Goal: Task Accomplishment & Management: Manage account settings

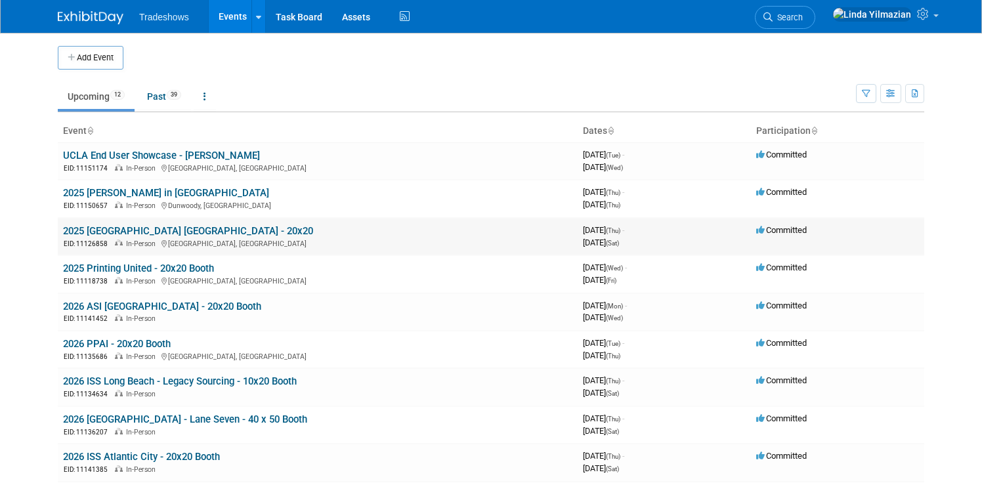
click at [126, 228] on link "2025 [GEOGRAPHIC_DATA] [GEOGRAPHIC_DATA] - 20x20" at bounding box center [188, 231] width 250 height 12
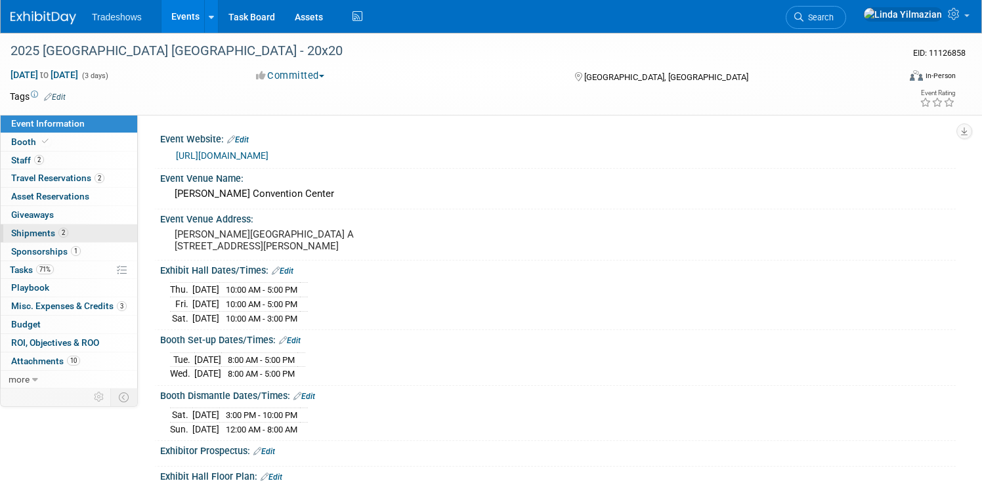
click at [32, 230] on span "Shipments 2" at bounding box center [39, 233] width 57 height 11
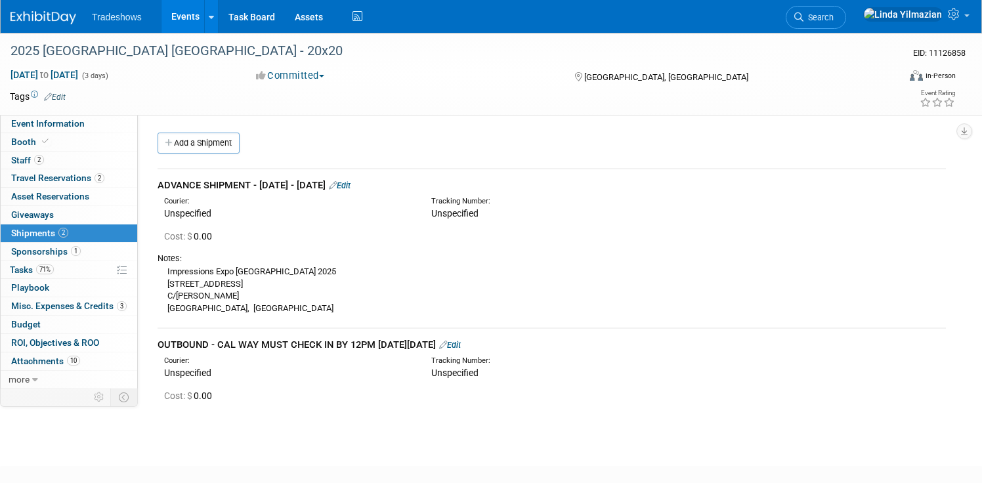
click at [351, 182] on link "Edit" at bounding box center [340, 186] width 22 height 10
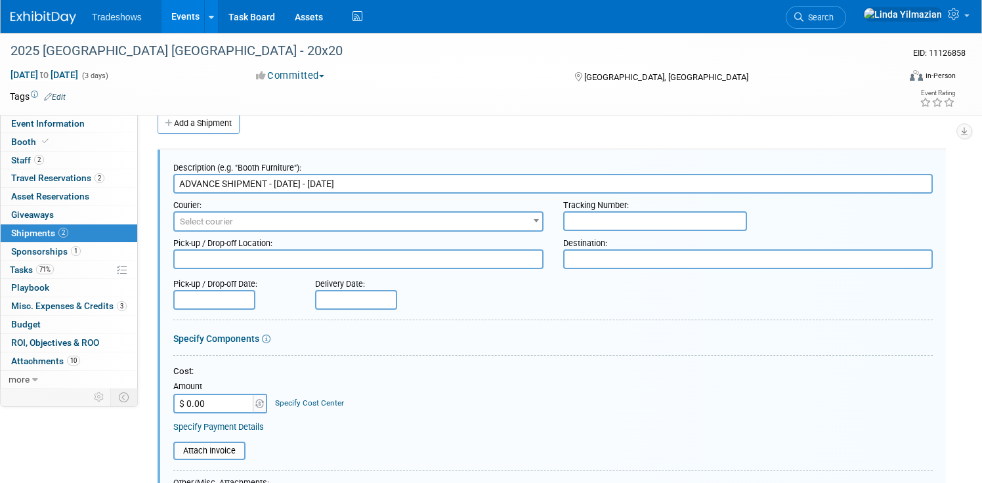
click at [223, 305] on input "text" at bounding box center [214, 300] width 82 height 20
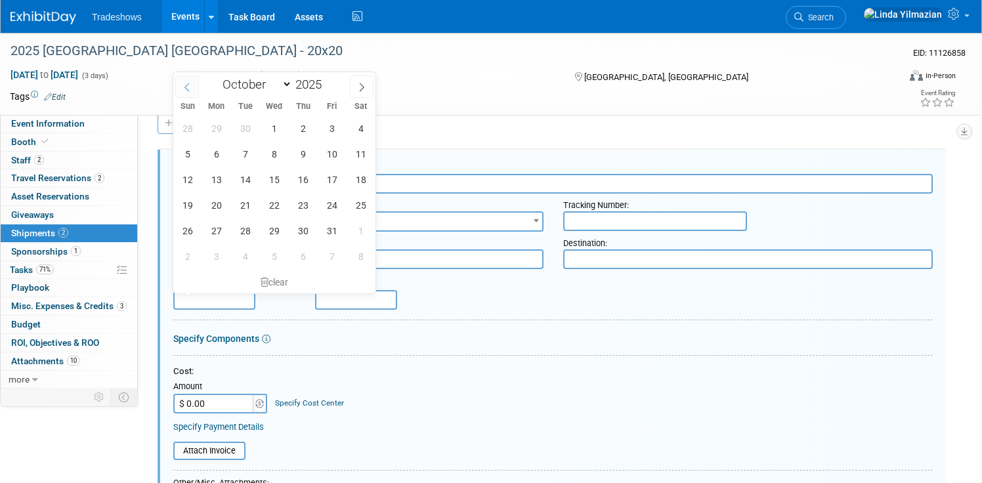
click at [191, 89] on icon at bounding box center [186, 87] width 9 height 9
select select "8"
click at [272, 185] on span "17" at bounding box center [274, 180] width 26 height 26
type input "Sep 17, 2025"
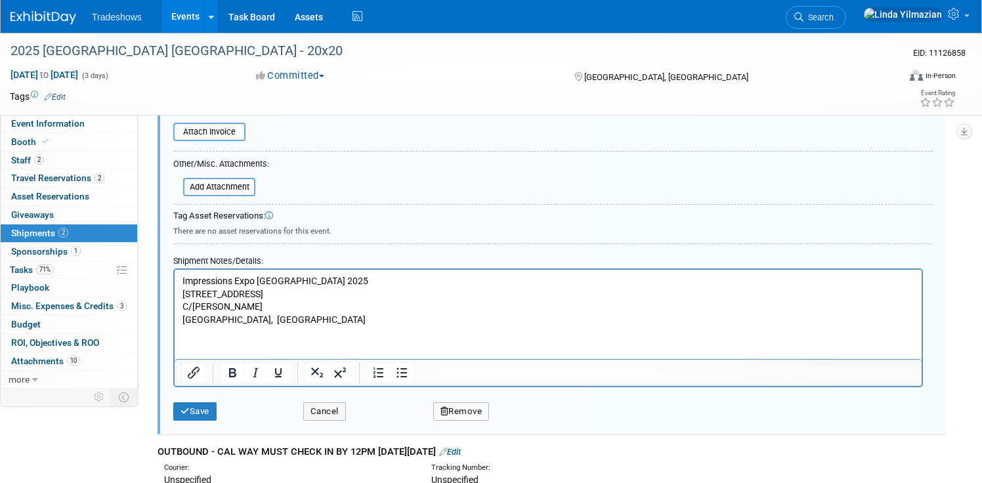
scroll to position [344, 0]
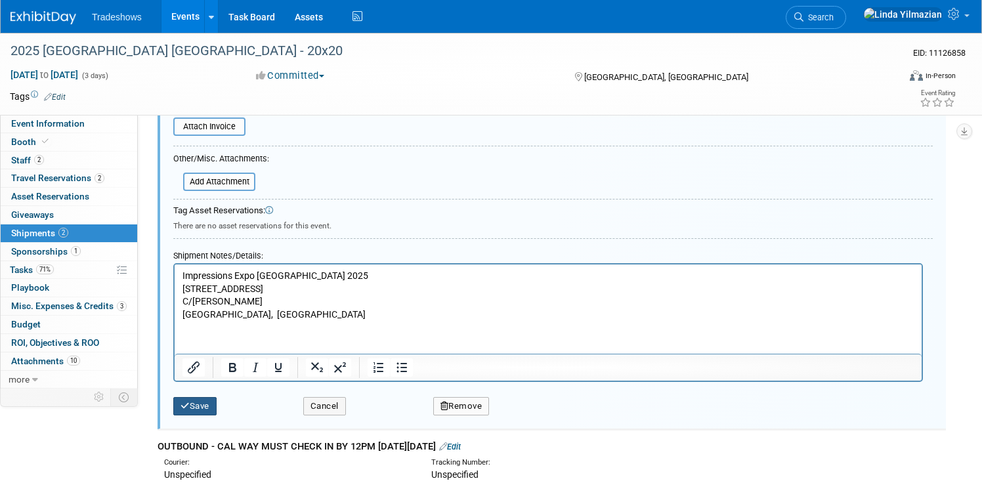
click at [197, 411] on button "Save" at bounding box center [194, 406] width 43 height 18
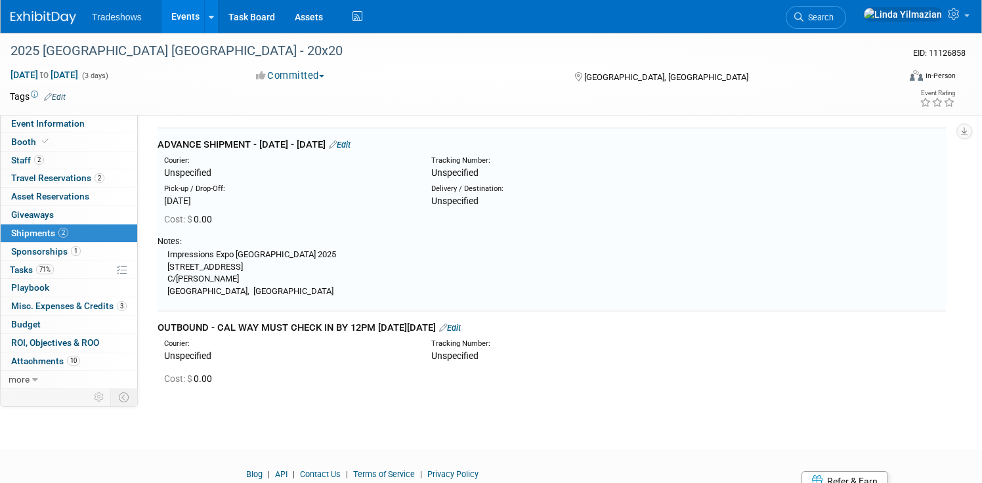
scroll to position [20, 0]
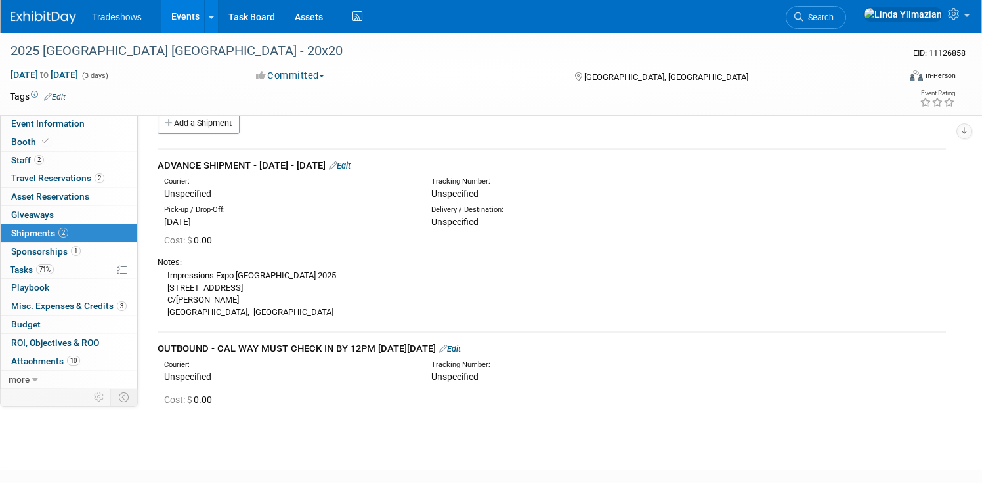
click at [351, 165] on link "Edit" at bounding box center [340, 166] width 22 height 10
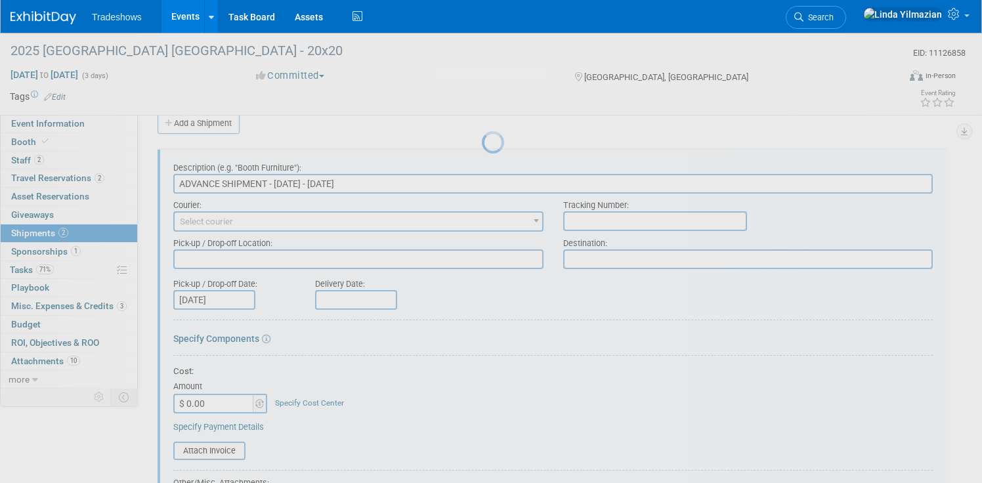
scroll to position [0, 0]
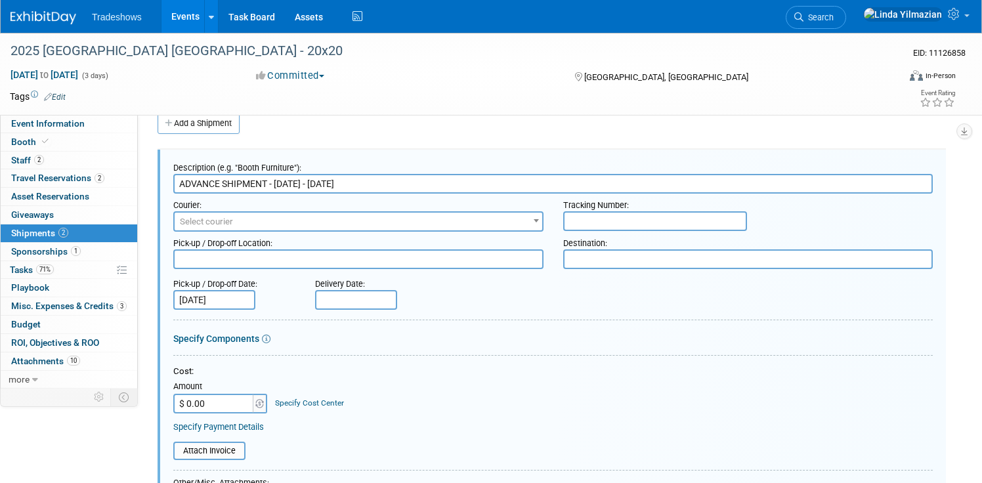
drag, startPoint x: 230, startPoint y: 405, endPoint x: 200, endPoint y: 406, distance: 29.5
click at [200, 405] on input "$ 0.00" at bounding box center [214, 404] width 82 height 20
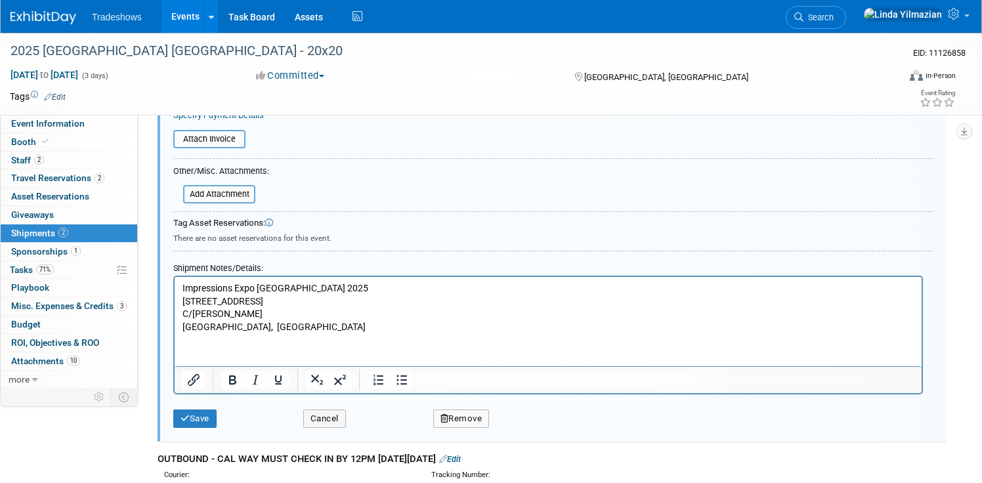
scroll to position [333, 0]
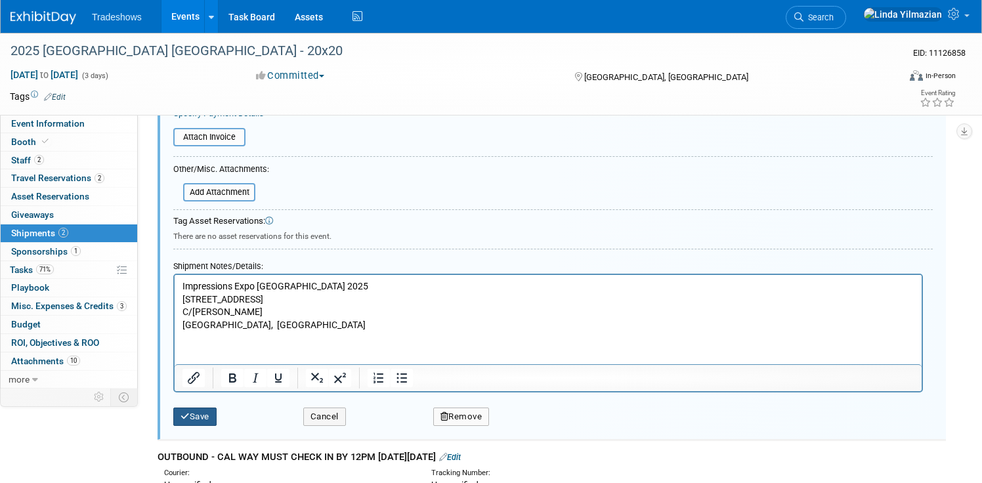
type input "$ 4,200.00"
click at [205, 418] on button "Save" at bounding box center [194, 417] width 43 height 18
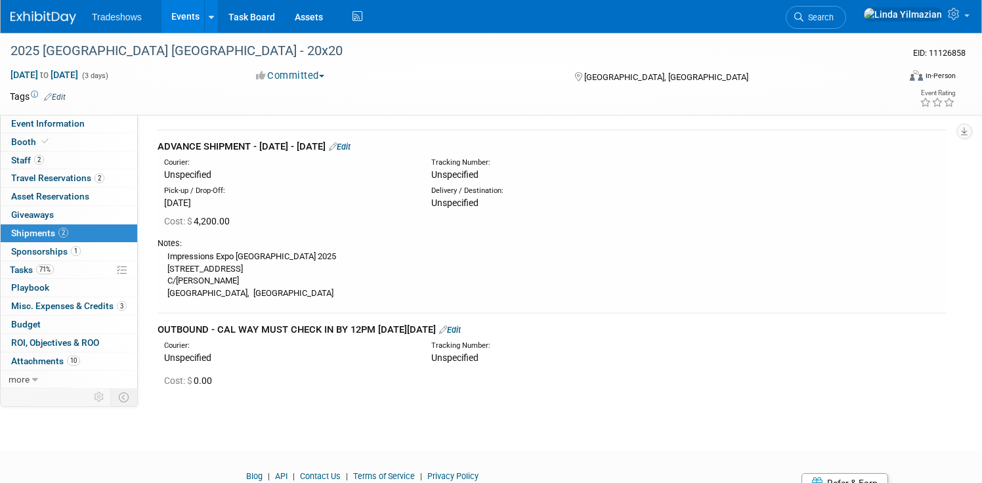
scroll to position [40, 0]
click at [461, 328] on link "Edit" at bounding box center [450, 329] width 22 height 10
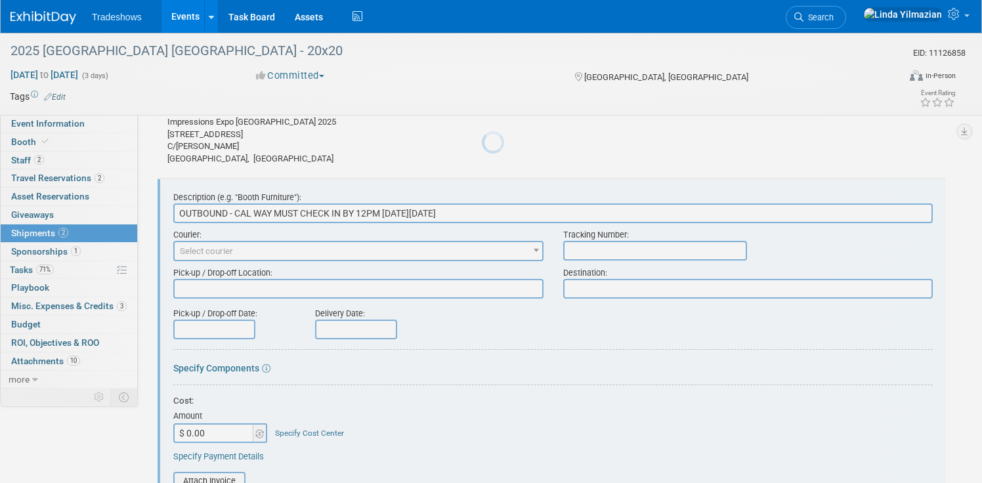
scroll to position [203, 0]
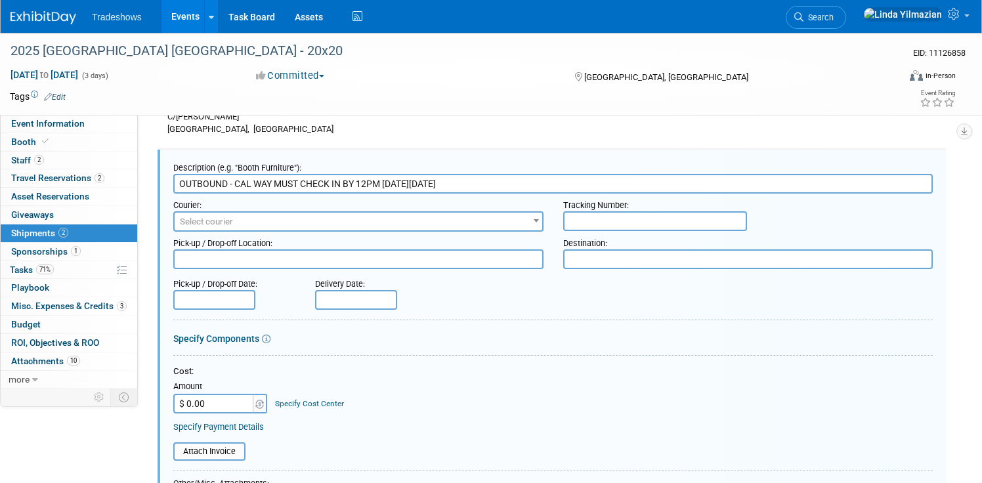
click at [214, 406] on input "$ 0.00" at bounding box center [214, 404] width 82 height 20
type input "$ 3,900.00"
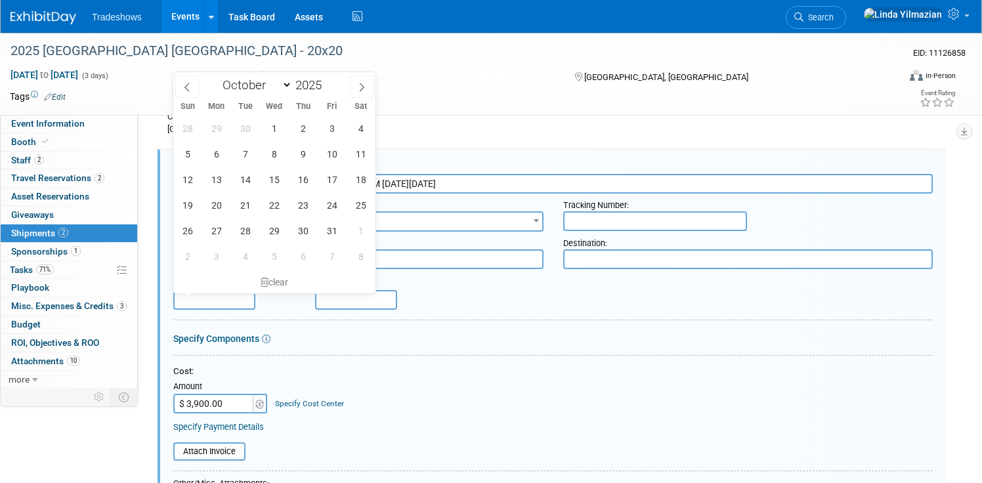
click at [189, 292] on input "text" at bounding box center [214, 300] width 82 height 20
click at [190, 148] on span "5" at bounding box center [188, 154] width 26 height 26
type input "Oct 5, 2025"
click at [478, 391] on div "Cost: Amount $ 3,900.00 Specify Cost Center Cost Center -- Not Specified --" at bounding box center [553, 390] width 760 height 48
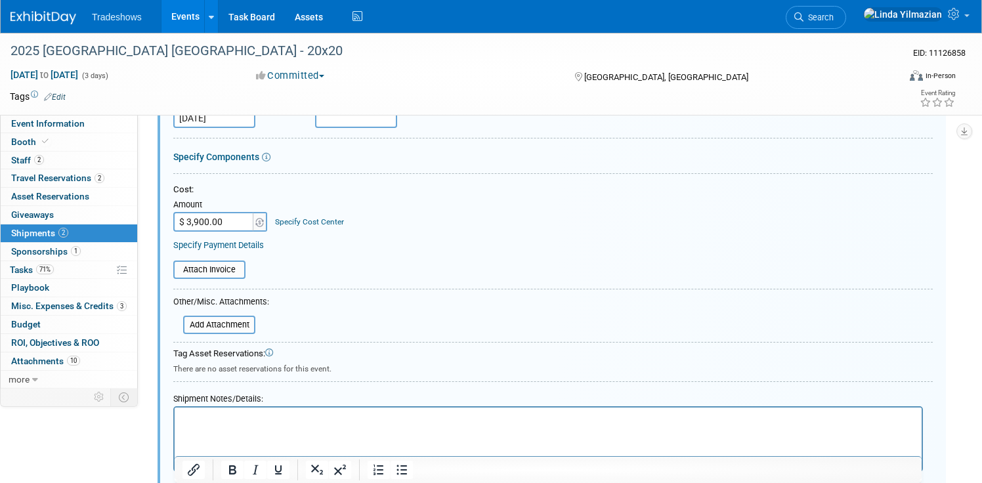
scroll to position [424, 0]
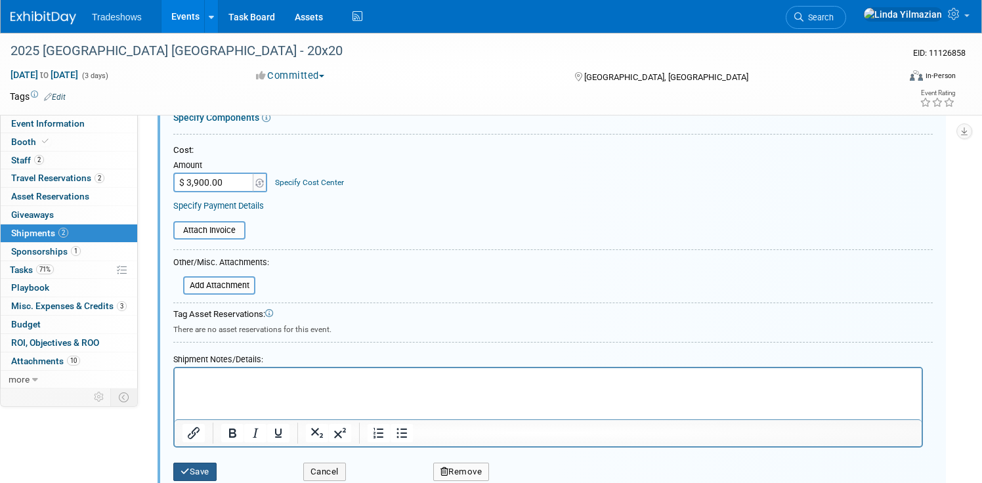
click at [195, 473] on button "Save" at bounding box center [194, 472] width 43 height 18
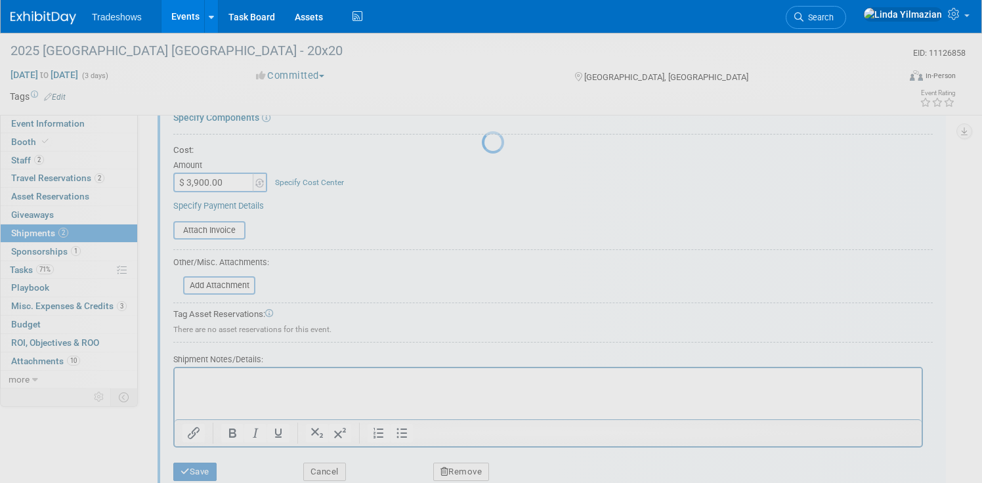
scroll to position [122, 0]
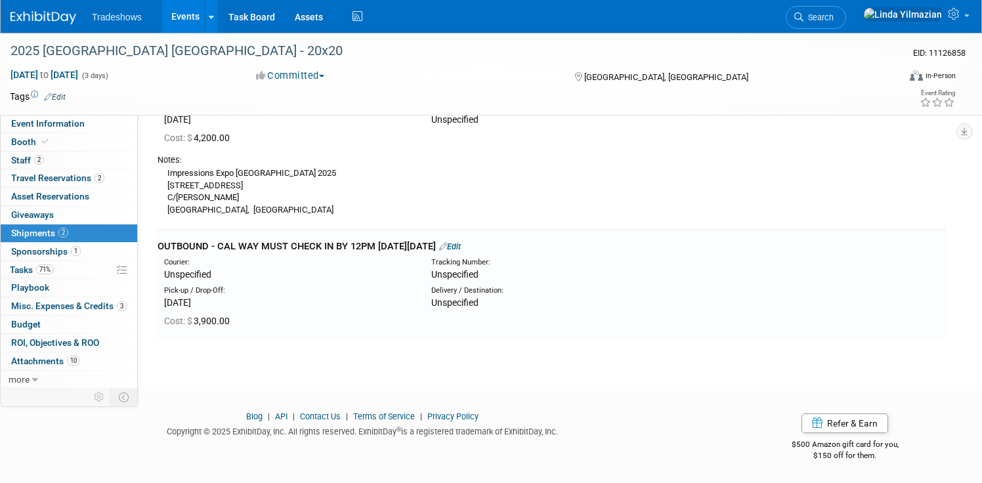
click at [184, 16] on link "Events" at bounding box center [185, 16] width 48 height 33
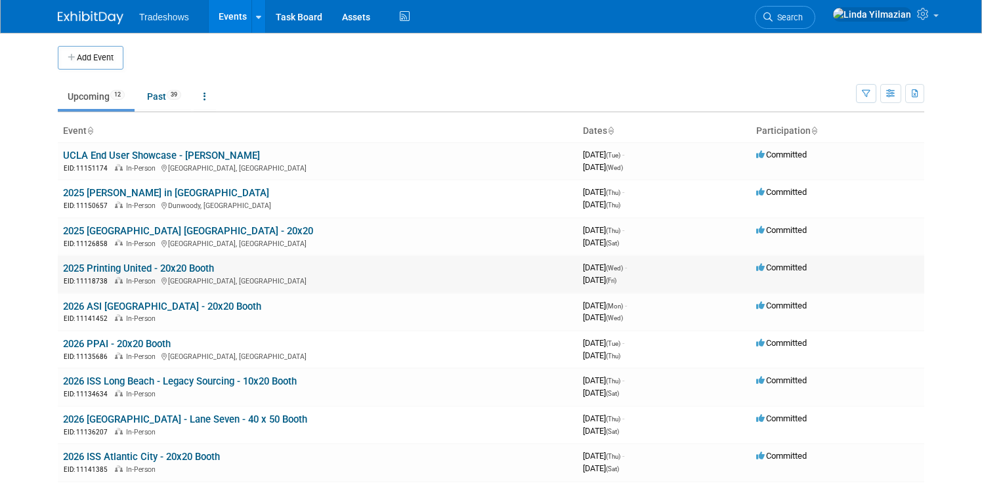
click at [123, 270] on link "2025 Printing United - 20x20 Booth" at bounding box center [138, 269] width 151 height 12
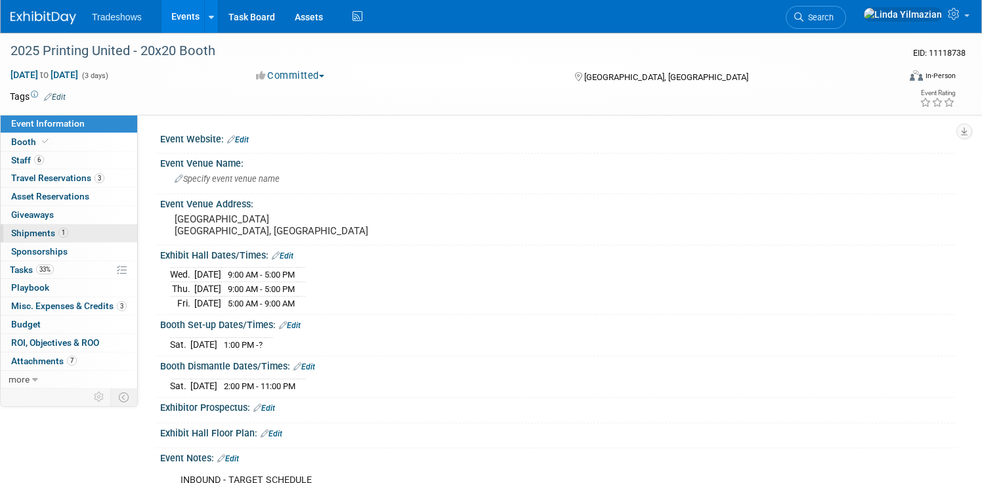
click at [34, 233] on span "Shipments 1" at bounding box center [39, 233] width 57 height 11
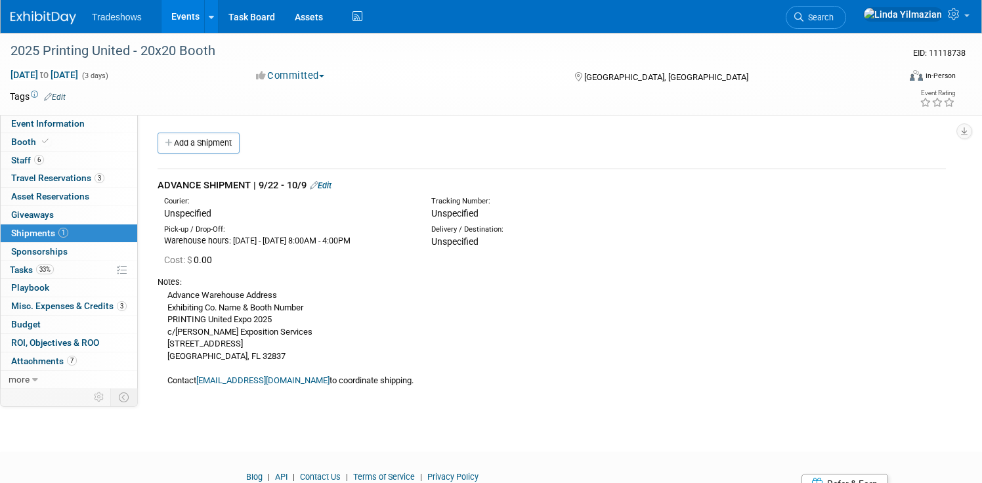
click at [326, 185] on link "Edit" at bounding box center [321, 186] width 22 height 10
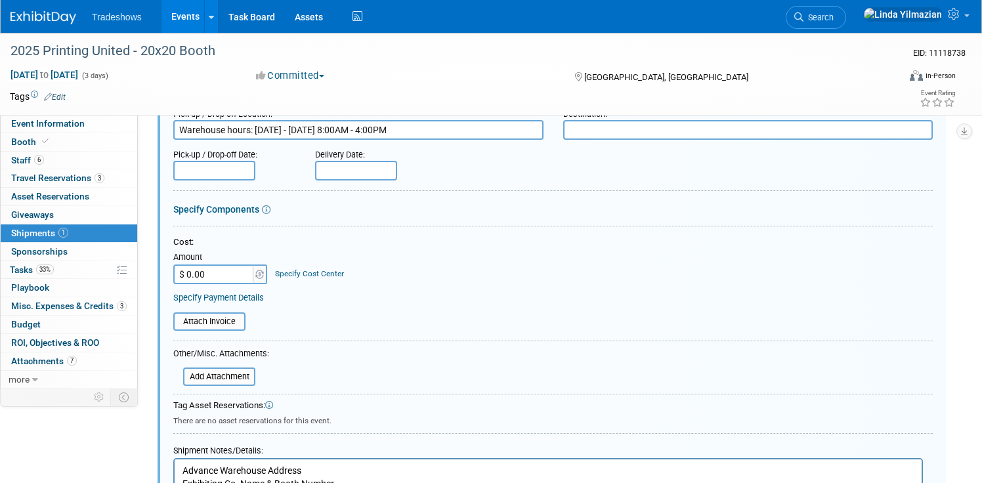
scroll to position [342, 0]
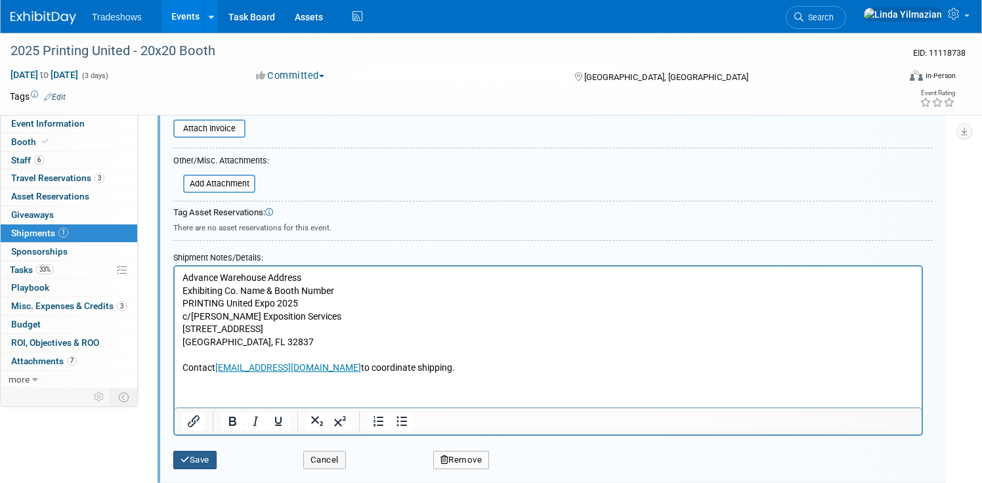
click at [211, 461] on button "Save" at bounding box center [194, 460] width 43 height 18
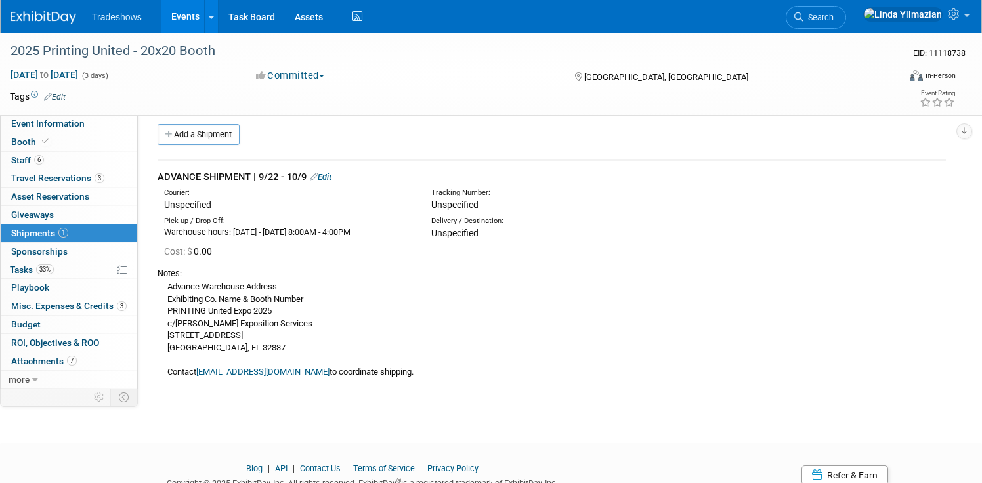
scroll to position [0, 0]
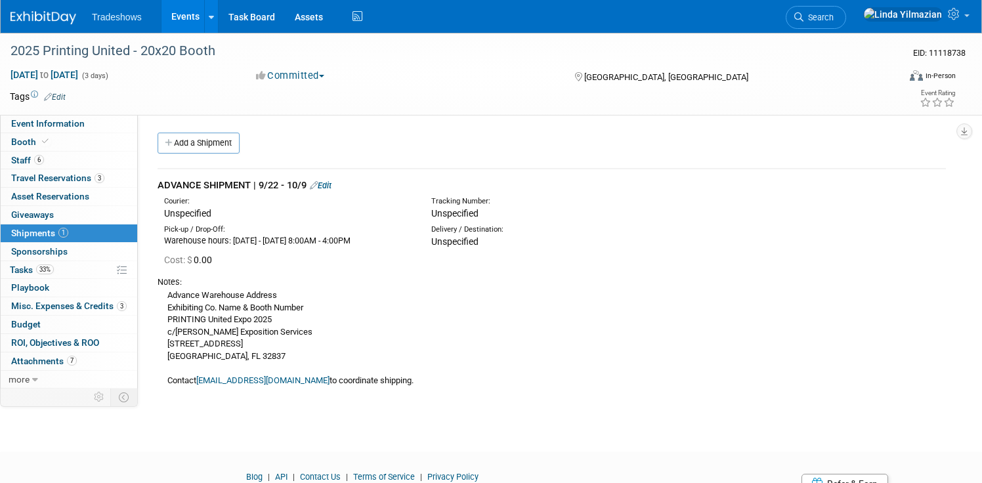
click at [230, 143] on link "Add a Shipment" at bounding box center [199, 143] width 82 height 21
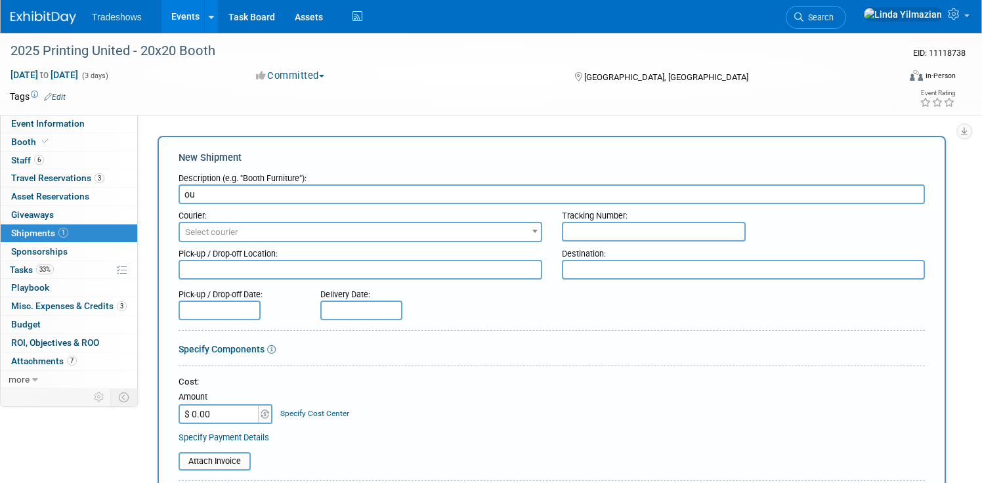
type input "o"
type input "OUTBOUND"
click at [196, 416] on input "$ 0.00" at bounding box center [220, 414] width 82 height 20
type input "$ 4,400.00"
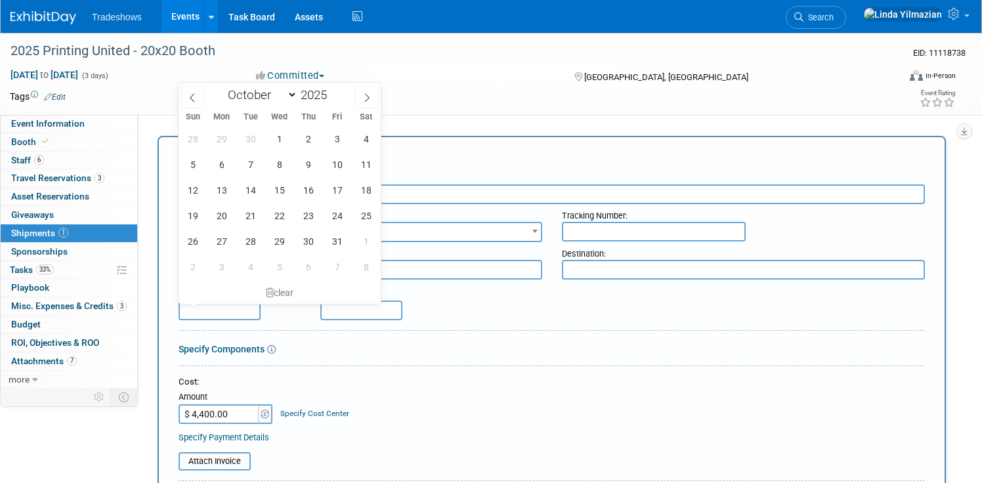
click at [188, 311] on input "text" at bounding box center [220, 311] width 82 height 20
click at [360, 217] on span "25" at bounding box center [366, 216] width 26 height 26
type input "Oct 25, 2025"
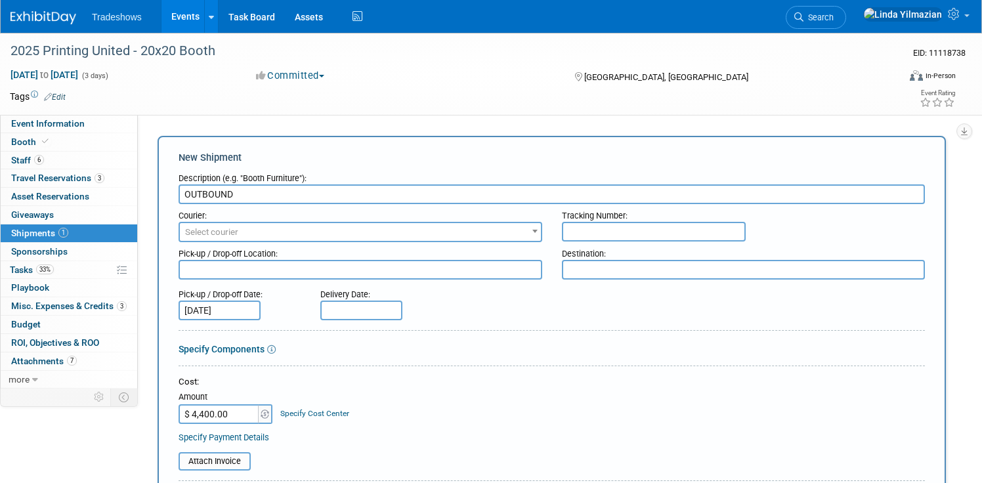
click at [460, 384] on div "Cost:" at bounding box center [552, 382] width 746 height 12
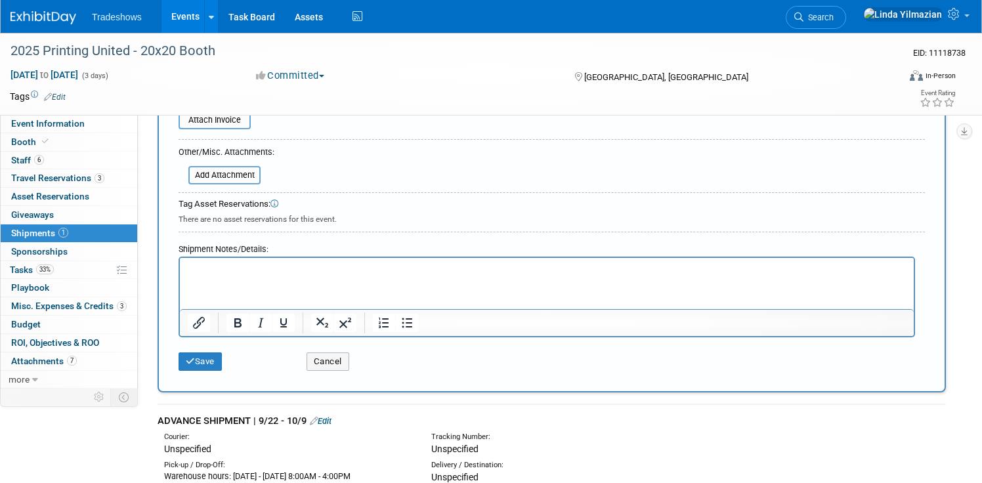
scroll to position [351, 0]
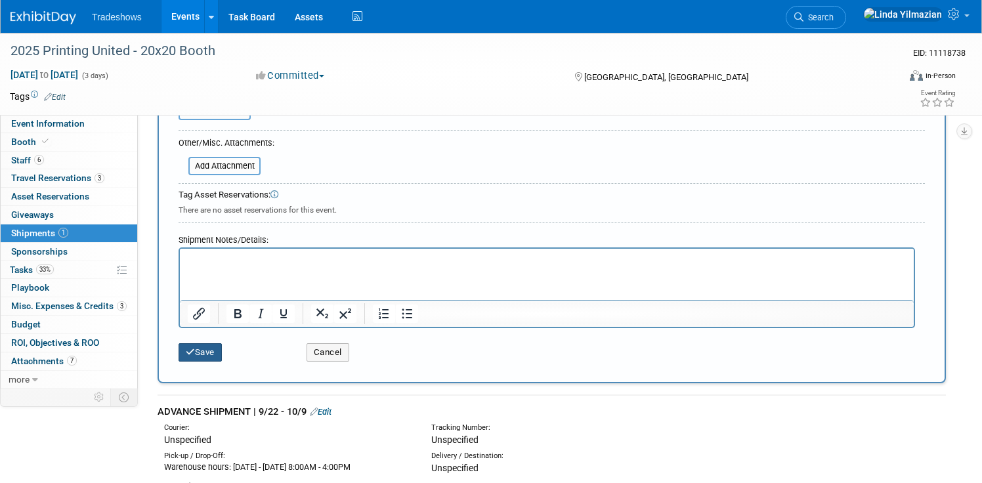
click at [209, 360] on button "Save" at bounding box center [200, 352] width 43 height 18
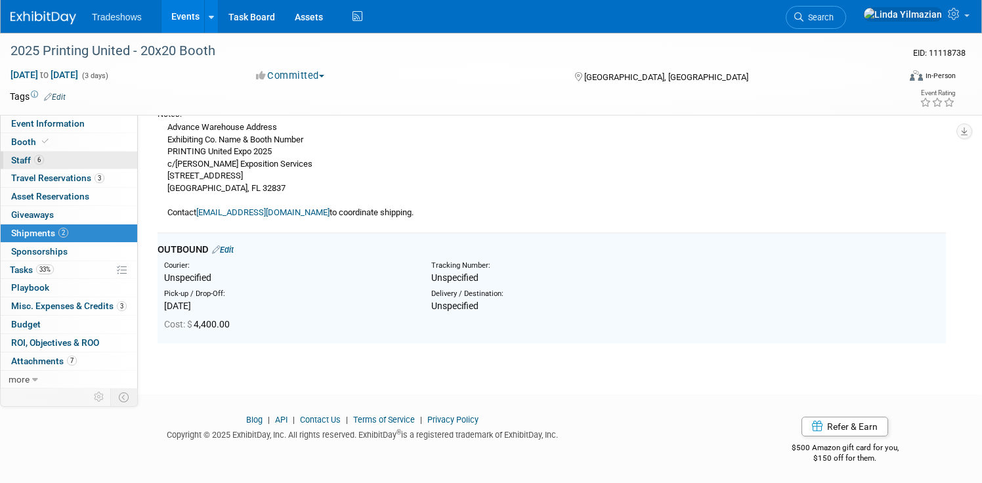
scroll to position [0, 0]
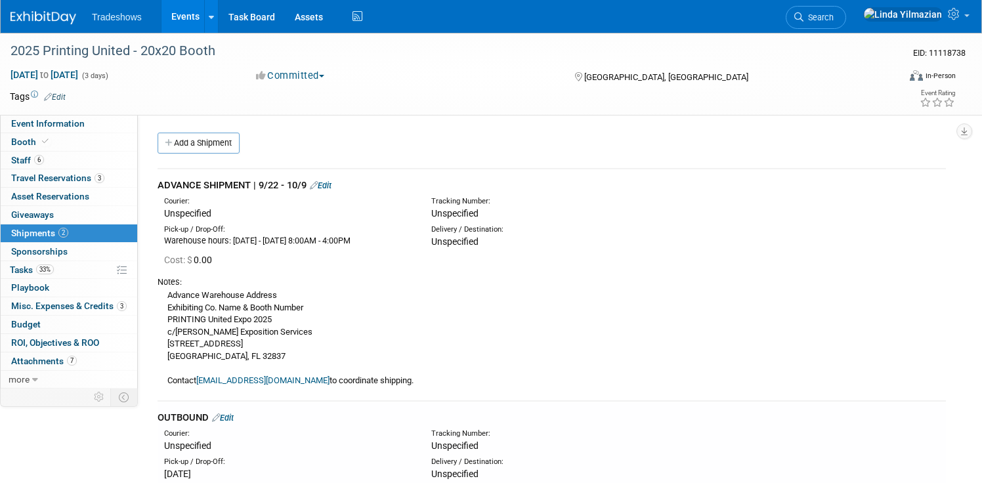
click at [177, 18] on link "Events" at bounding box center [185, 16] width 48 height 33
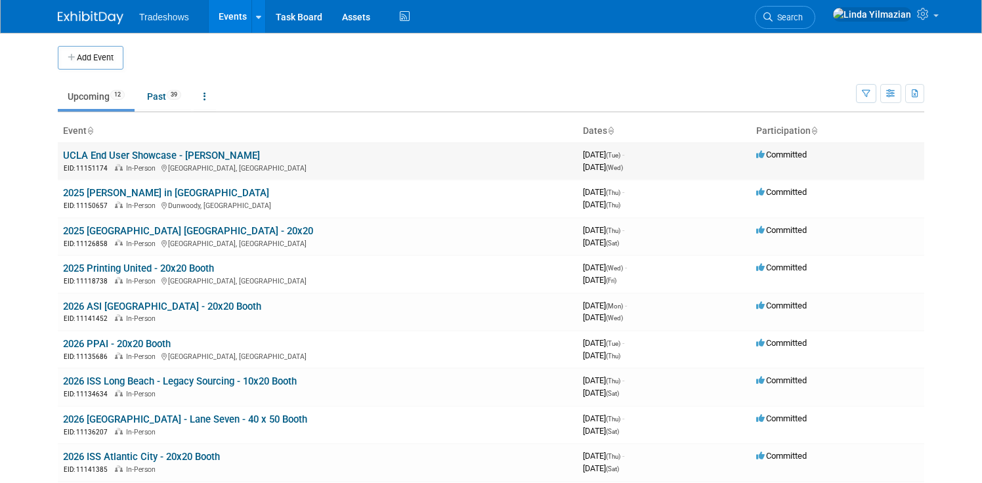
click at [125, 152] on link "UCLA End User Showcase - [PERSON_NAME]" at bounding box center [161, 156] width 197 height 12
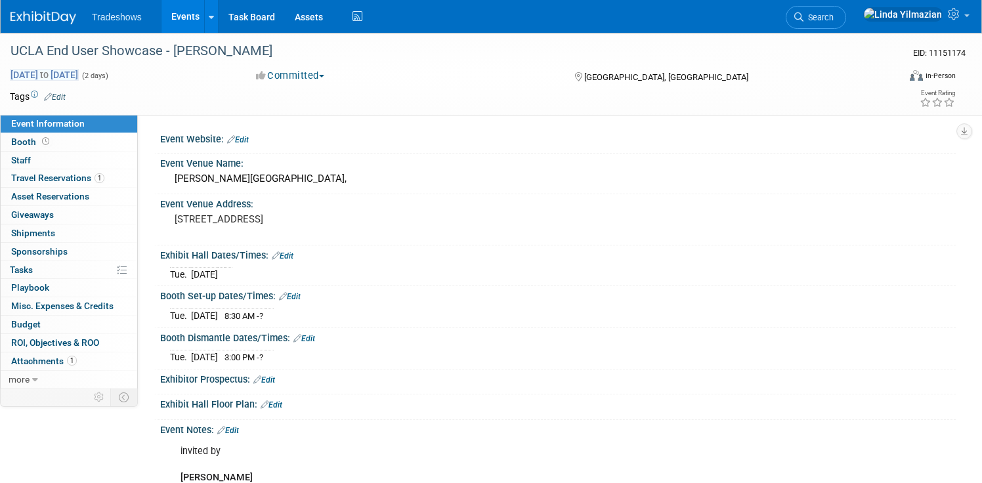
click at [79, 75] on span "[DATE] to [DATE]" at bounding box center [44, 75] width 69 height 12
select select "8"
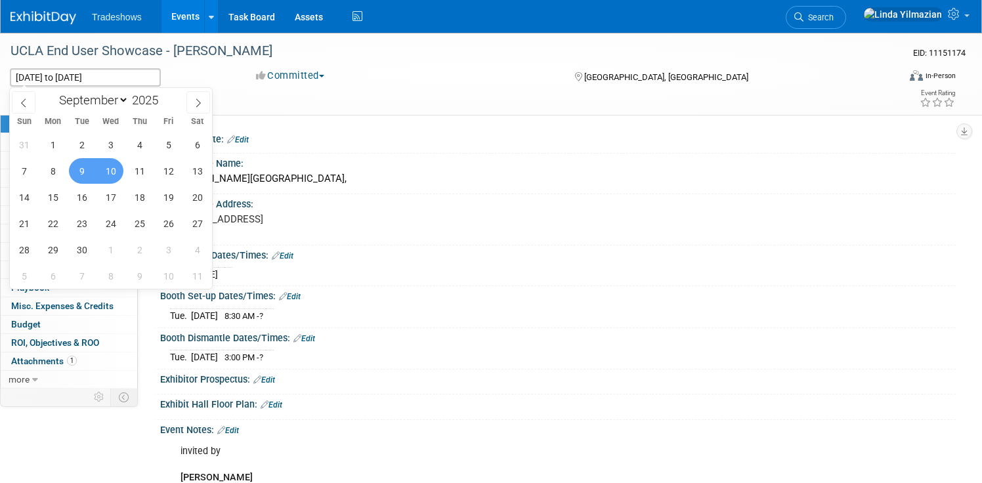
click at [83, 172] on span "9" at bounding box center [82, 171] width 26 height 26
type input "Sep 9, 2025"
click at [79, 171] on span "9" at bounding box center [82, 171] width 26 height 26
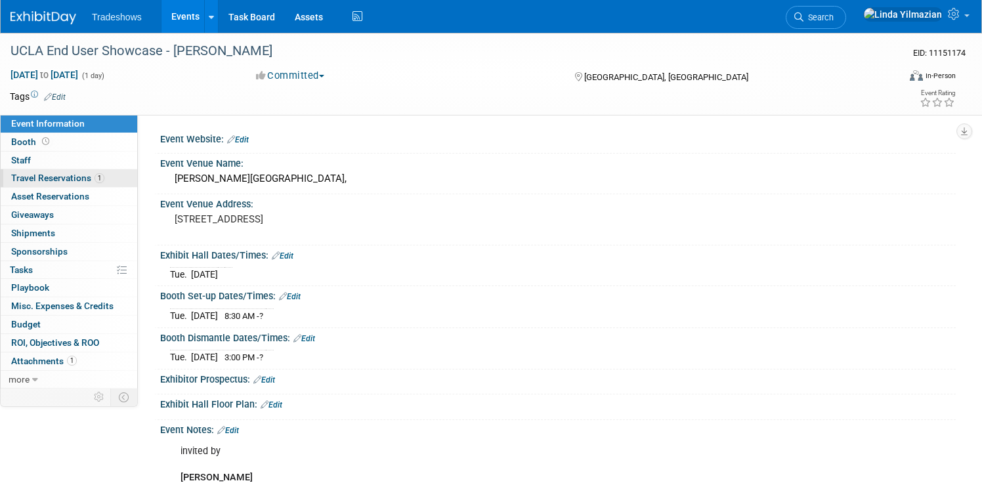
click at [32, 181] on span "Travel Reservations 1" at bounding box center [57, 178] width 93 height 11
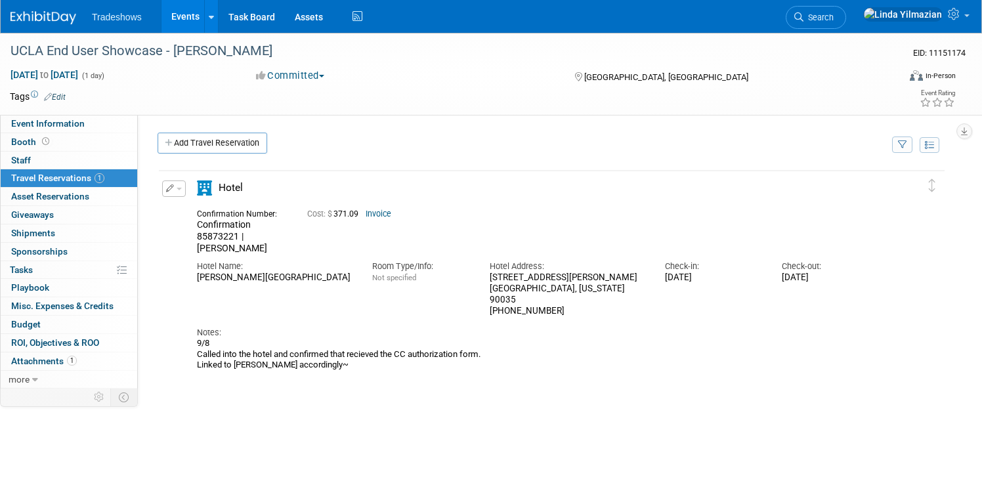
click at [178, 192] on button "button" at bounding box center [174, 189] width 24 height 16
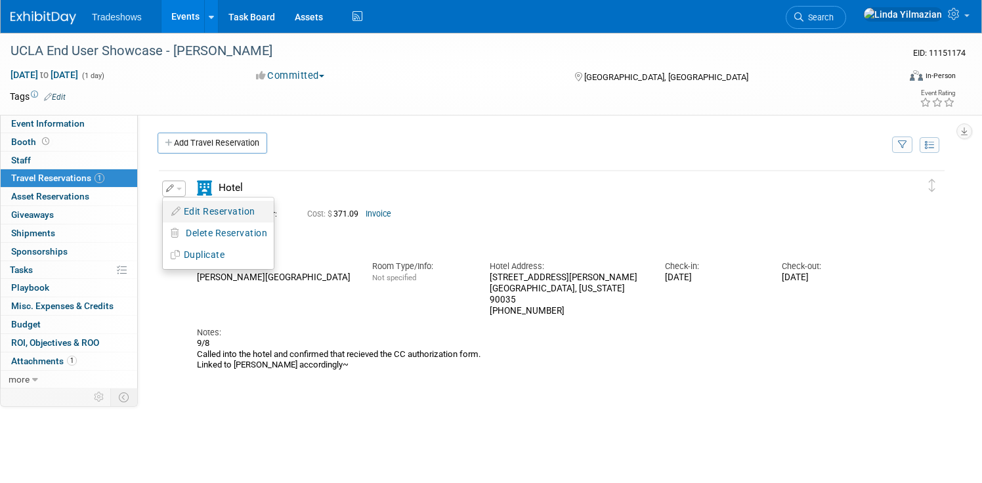
click at [192, 218] on button "Edit Reservation" at bounding box center [218, 211] width 111 height 19
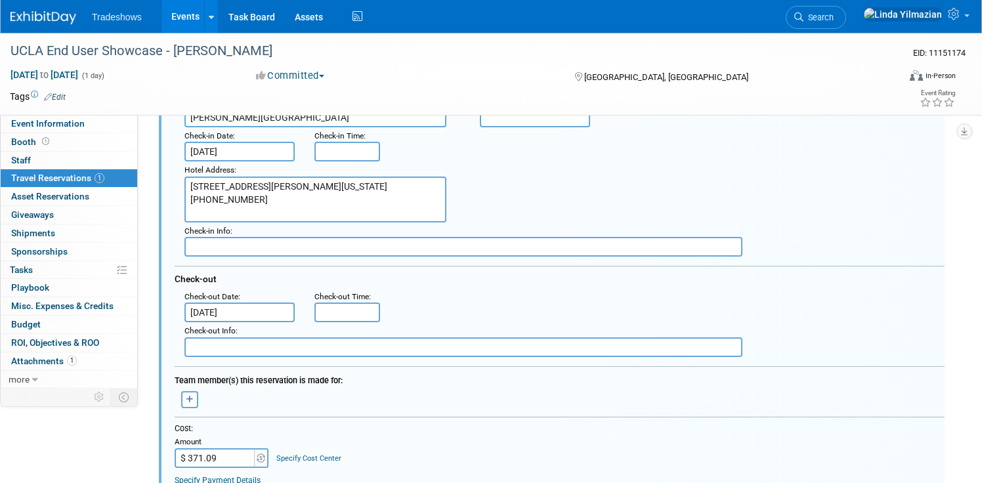
scroll to position [598, 0]
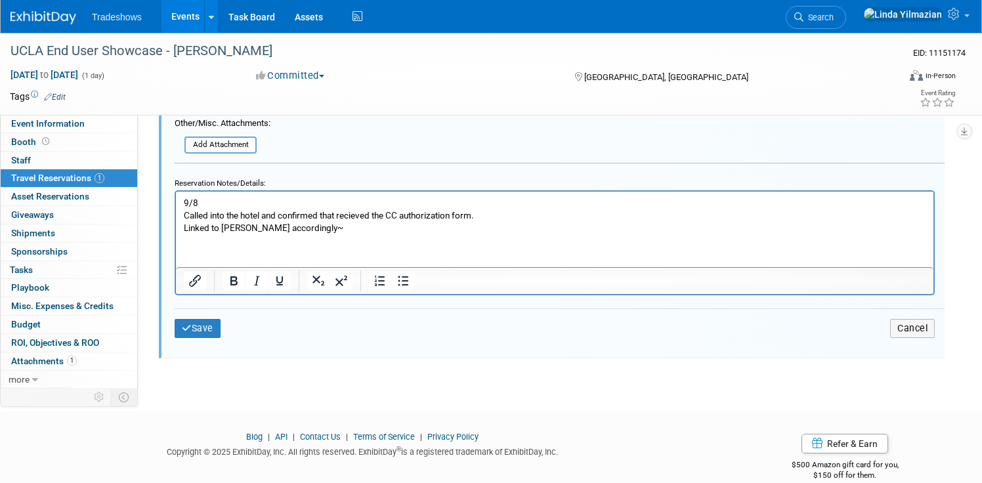
click at [186, 234] on html "9/8 Called into the hotel and confirmed that recieved the CC authorization form…" at bounding box center [555, 212] width 758 height 43
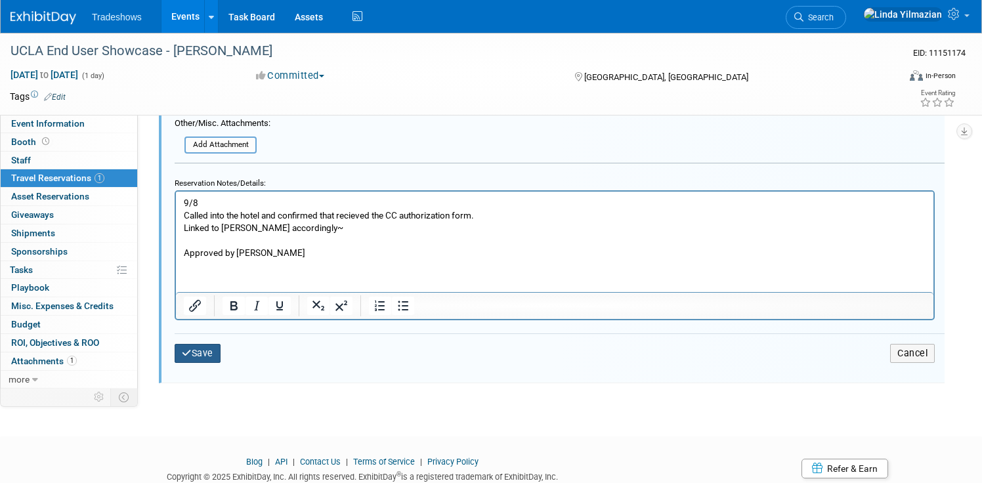
click at [205, 356] on button "Save" at bounding box center [198, 353] width 46 height 19
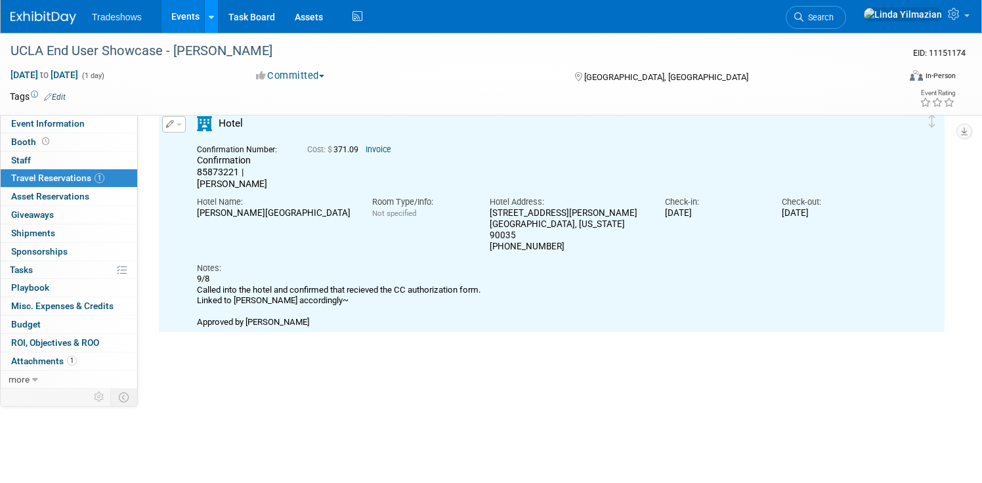
scroll to position [22, 0]
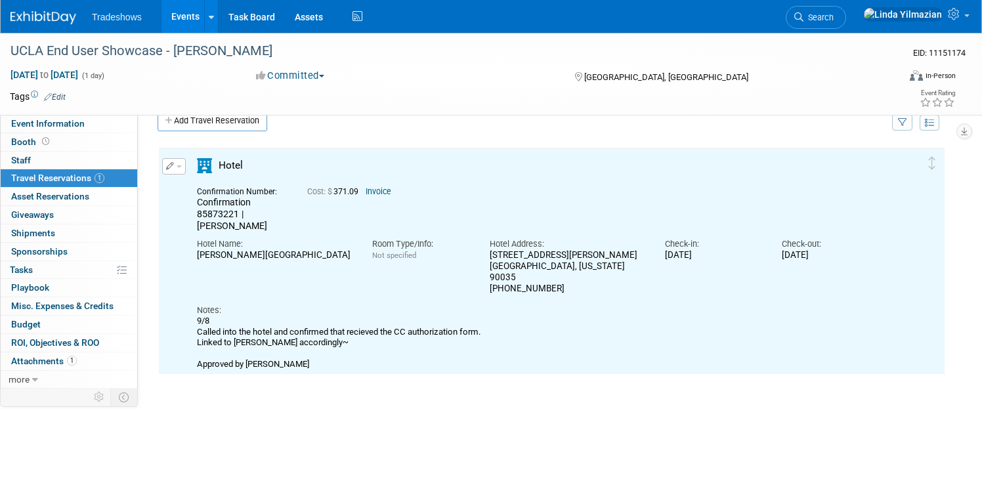
click at [184, 13] on link "Events" at bounding box center [185, 16] width 48 height 33
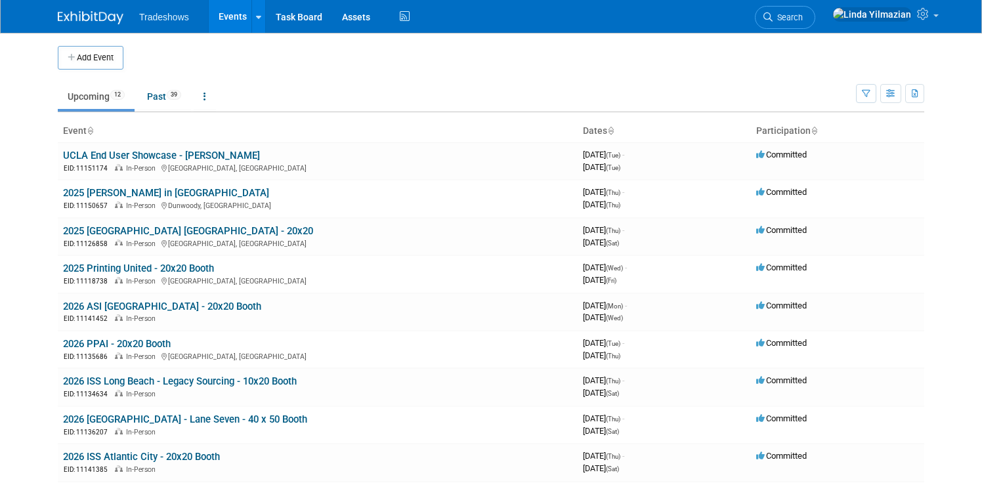
click at [220, 16] on link "Events" at bounding box center [233, 16] width 48 height 33
click at [116, 229] on link "2025 [GEOGRAPHIC_DATA] [GEOGRAPHIC_DATA] - 20x20" at bounding box center [188, 231] width 250 height 12
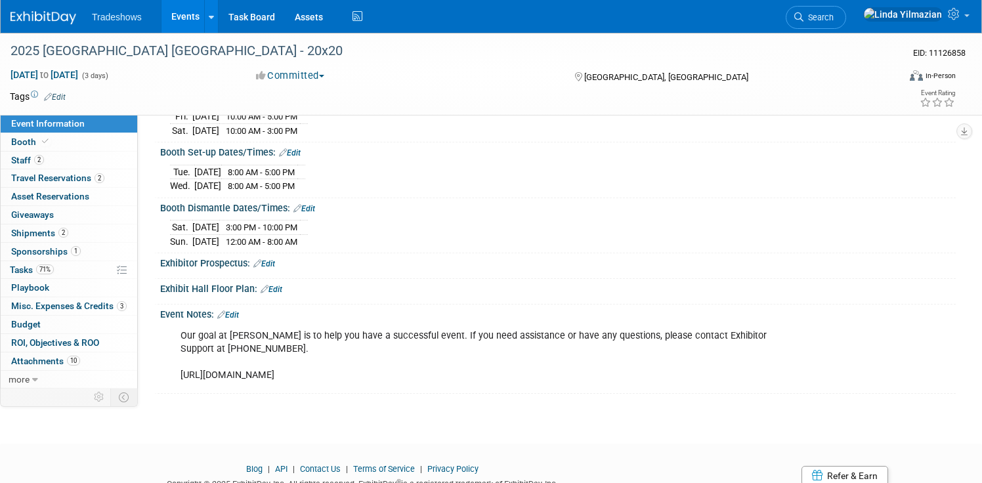
scroll to position [186, 0]
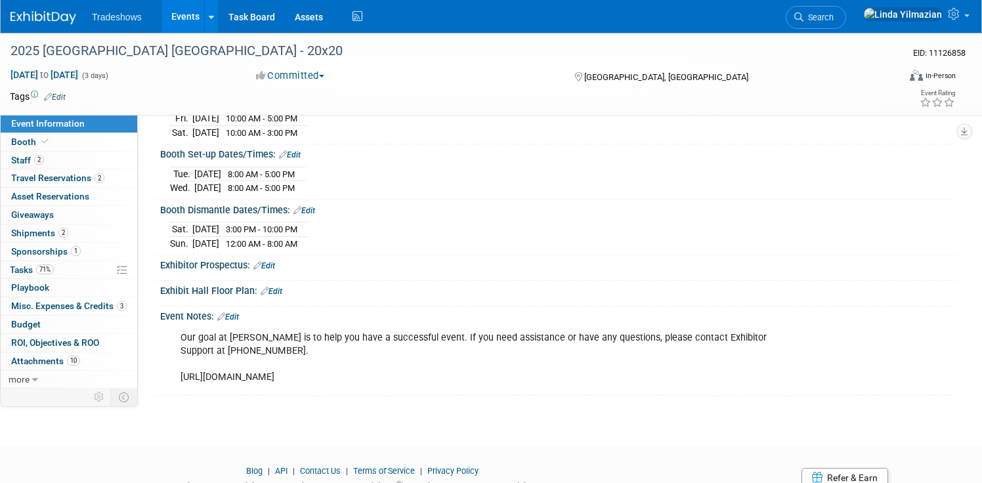
click at [180, 18] on link "Events" at bounding box center [185, 16] width 48 height 33
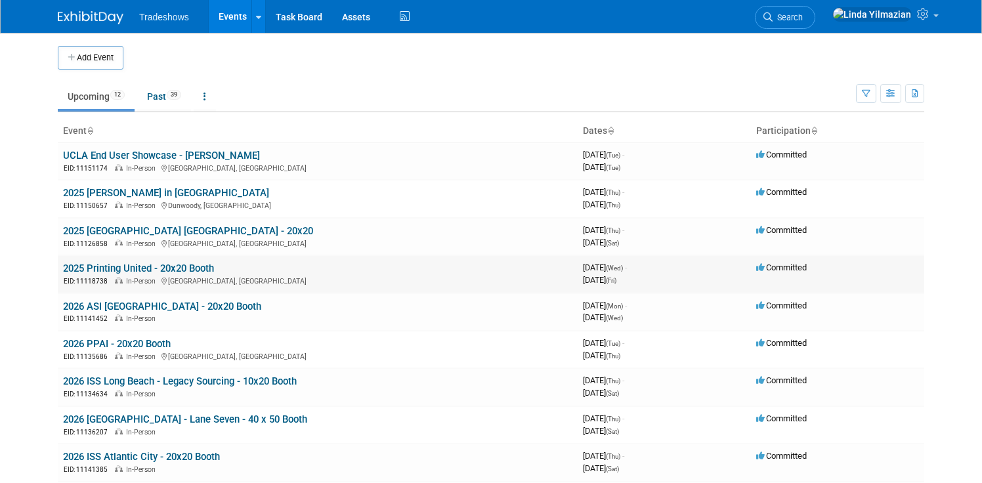
click at [84, 267] on link "2025 Printing United - 20x20 Booth" at bounding box center [138, 269] width 151 height 12
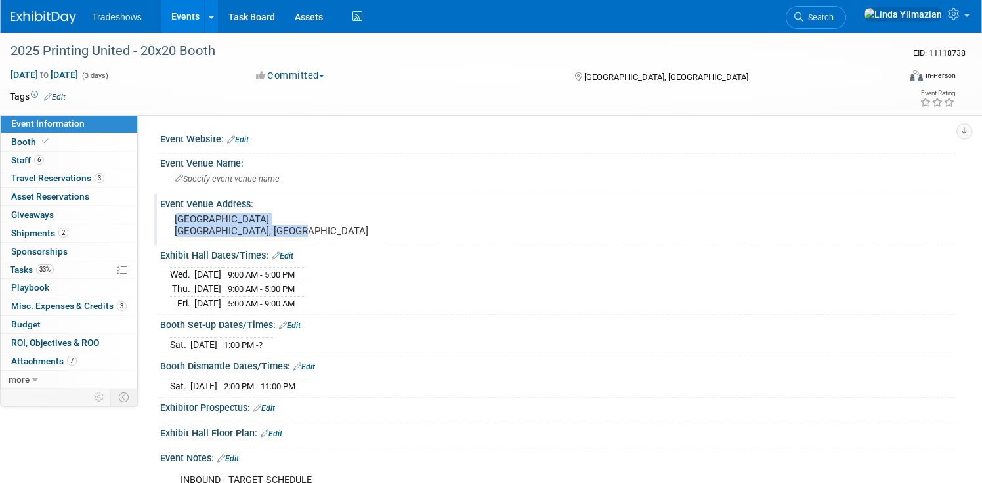
drag, startPoint x: 231, startPoint y: 234, endPoint x: 172, endPoint y: 220, distance: 60.8
click at [172, 220] on div "[GEOGRAPHIC_DATA] [GEOGRAPHIC_DATA], [GEOGRAPHIC_DATA]" at bounding box center [326, 225] width 312 height 30
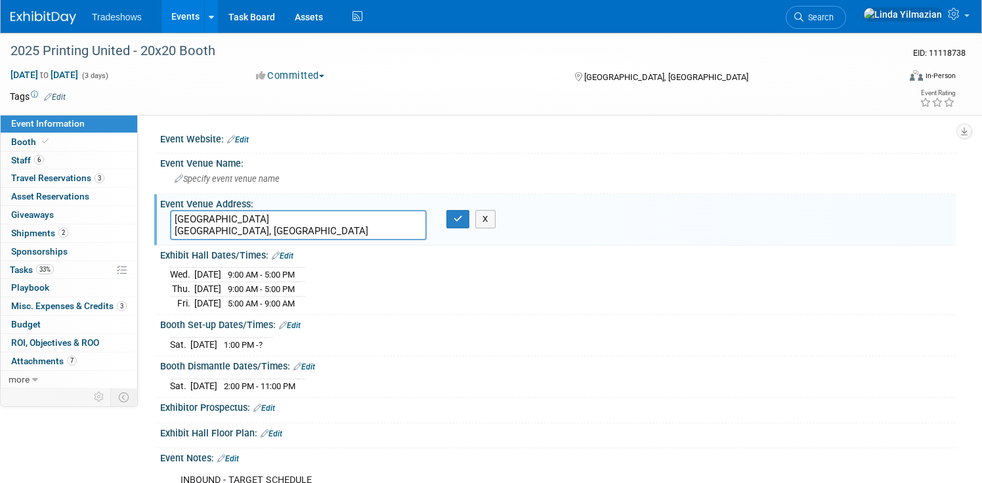
drag, startPoint x: 231, startPoint y: 231, endPoint x: 185, endPoint y: 213, distance: 49.5
click at [185, 213] on textarea "[GEOGRAPHIC_DATA] [GEOGRAPHIC_DATA], [GEOGRAPHIC_DATA]" at bounding box center [298, 225] width 257 height 30
click at [461, 219] on icon "button" at bounding box center [458, 219] width 9 height 9
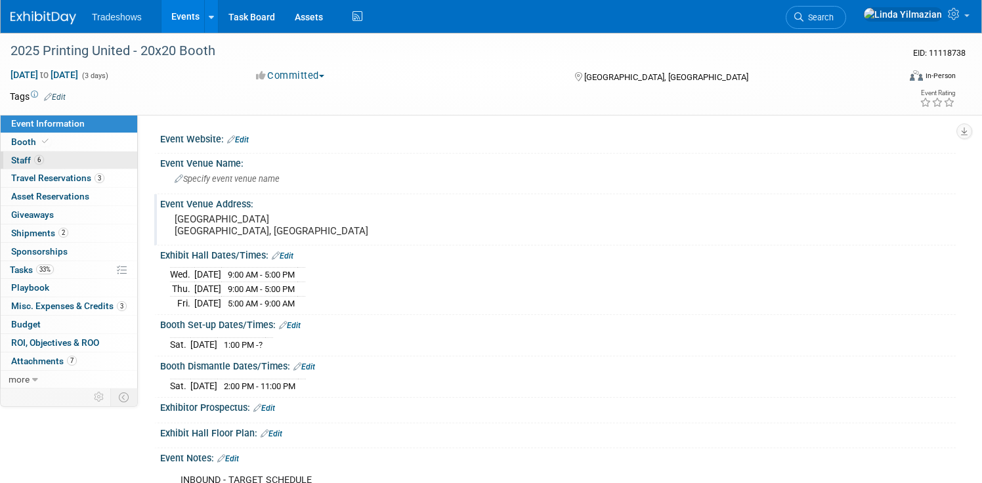
click at [24, 161] on span "Staff 6" at bounding box center [27, 160] width 33 height 11
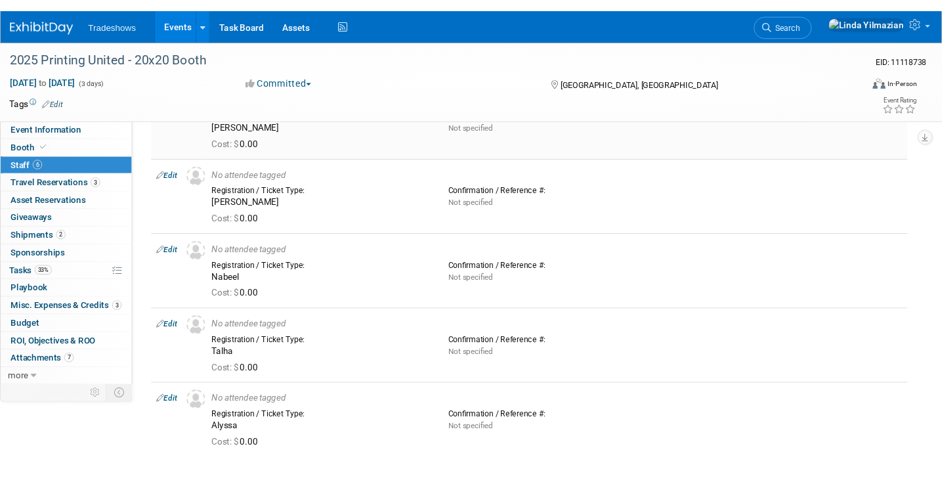
scroll to position [260, 0]
